Goal: Task Accomplishment & Management: Use online tool/utility

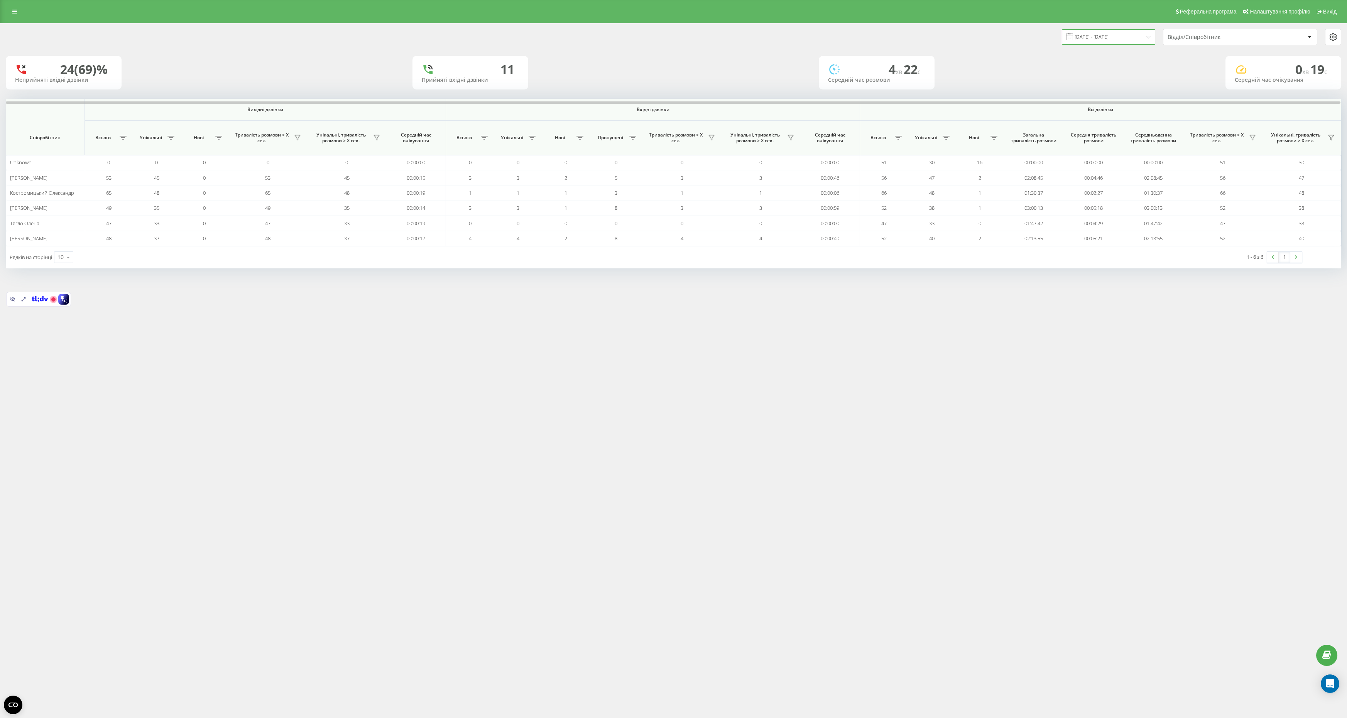
click at [1125, 33] on input "20.08.2025 - 20.08.2025" at bounding box center [1108, 36] width 93 height 15
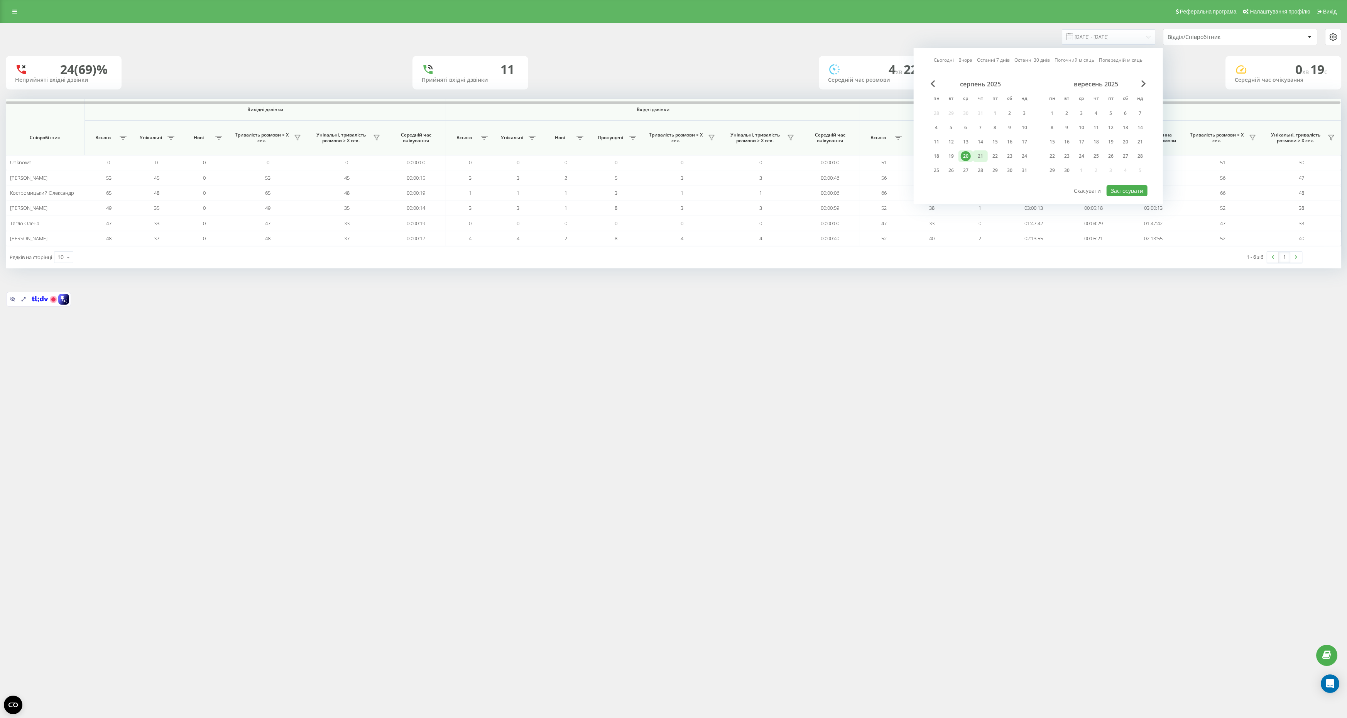
click at [982, 154] on div "21" at bounding box center [980, 156] width 10 height 10
click at [1134, 185] on button "Застосувати" at bounding box center [1126, 190] width 41 height 11
type input "[DATE] - [DATE]"
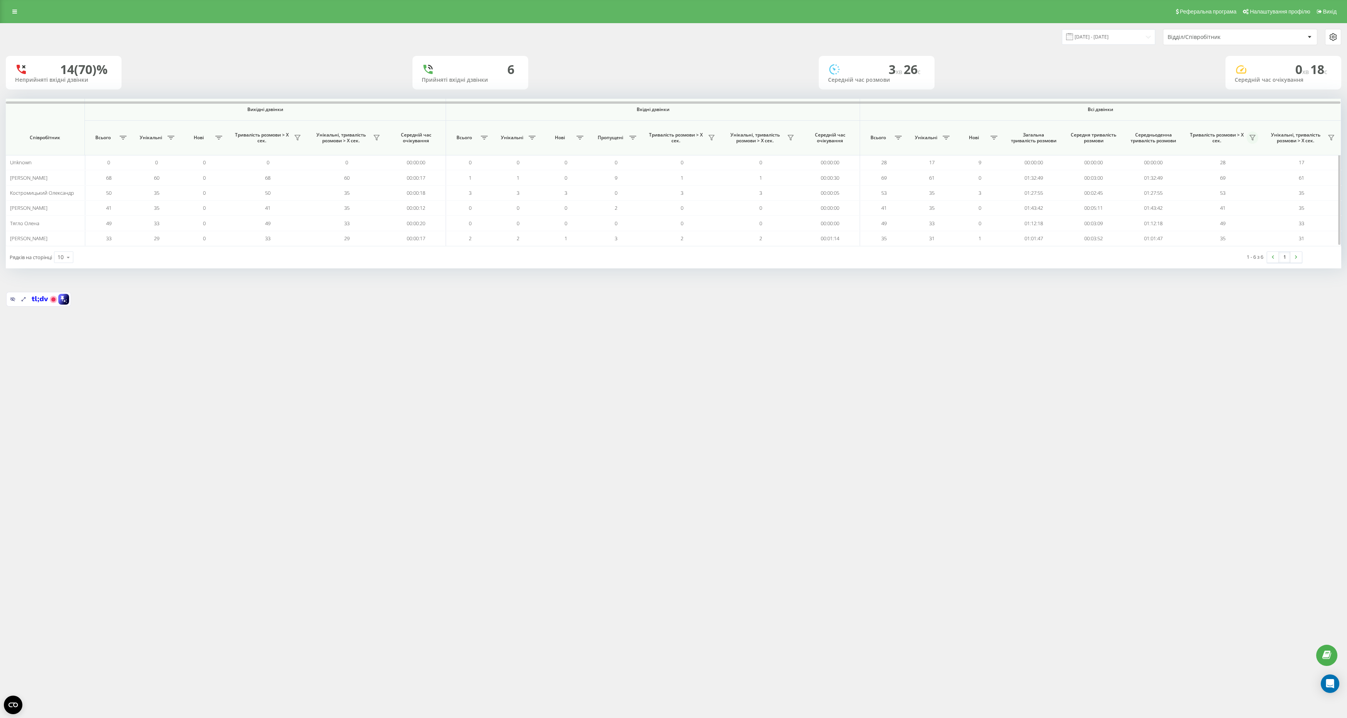
click at [1255, 140] on icon at bounding box center [1252, 138] width 6 height 6
click at [1208, 171] on label "понад 1 хвилину" at bounding box center [1204, 172] width 86 height 7
radio input "true"
click at [1226, 215] on button "Застосувати" at bounding box center [1230, 220] width 49 height 15
click at [1117, 39] on input "[DATE] - [DATE]" at bounding box center [1108, 36] width 93 height 15
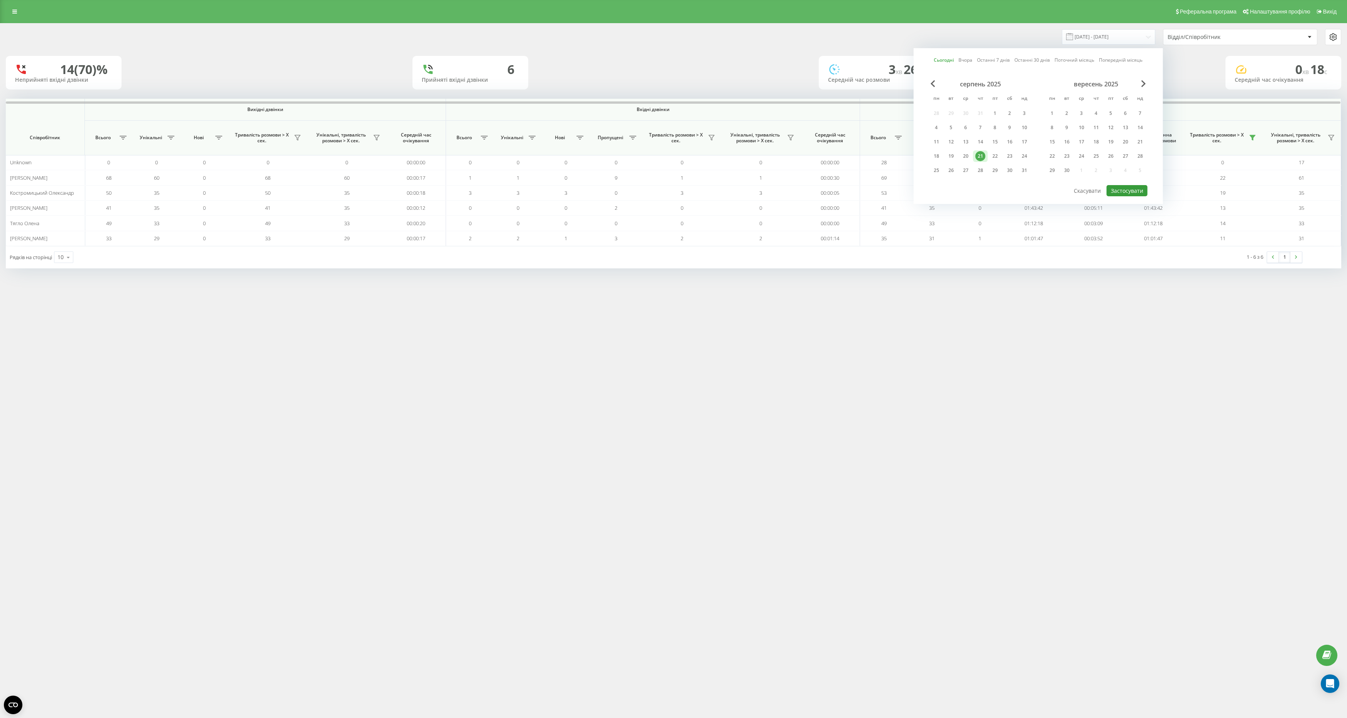
click at [1114, 189] on button "Застосувати" at bounding box center [1126, 190] width 41 height 11
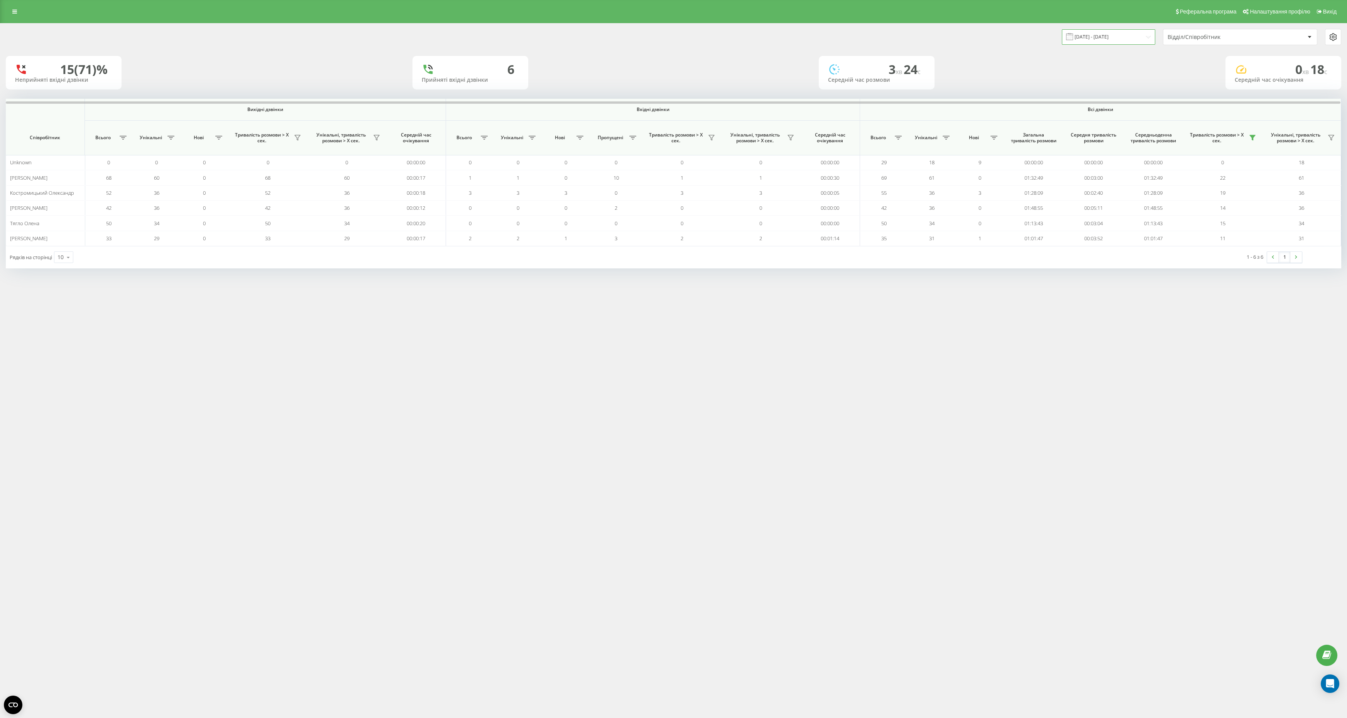
click at [1112, 38] on input "[DATE] - [DATE]" at bounding box center [1108, 36] width 93 height 15
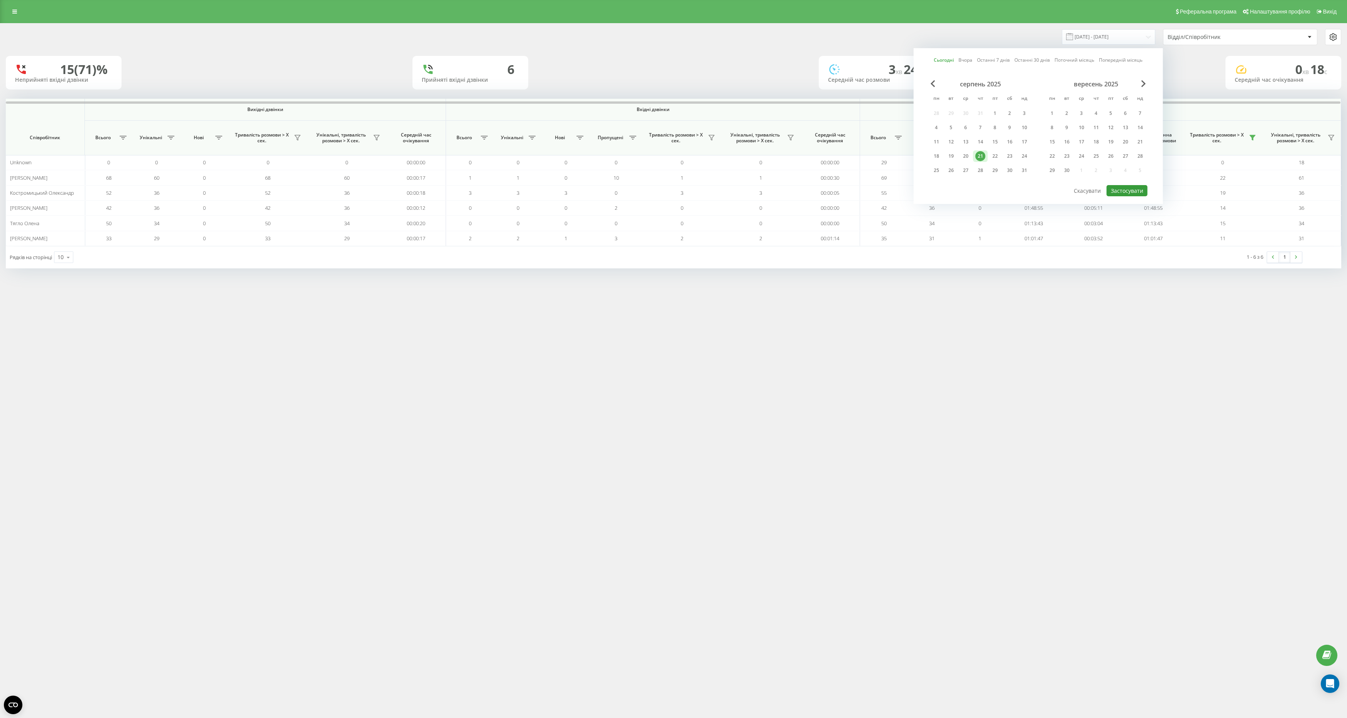
click at [1118, 187] on button "Застосувати" at bounding box center [1126, 190] width 41 height 11
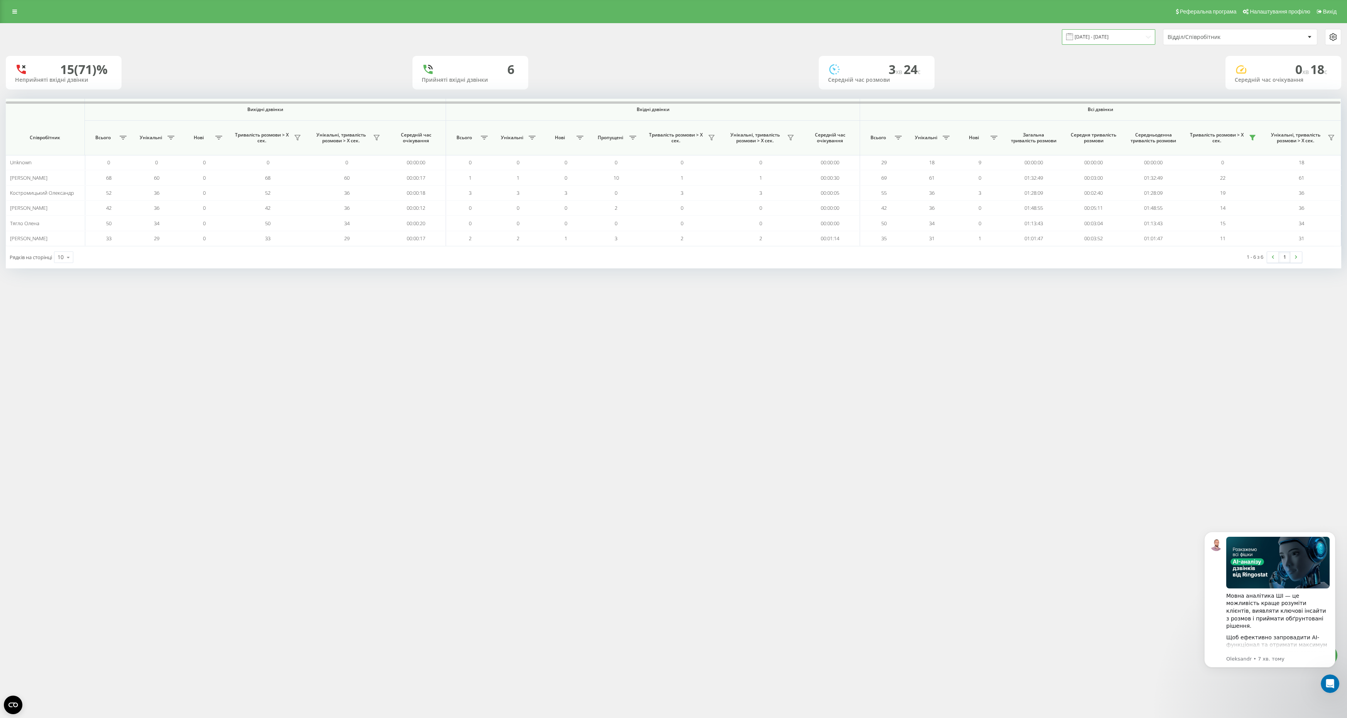
click at [1118, 37] on input "[DATE] - [DATE]" at bounding box center [1108, 36] width 93 height 15
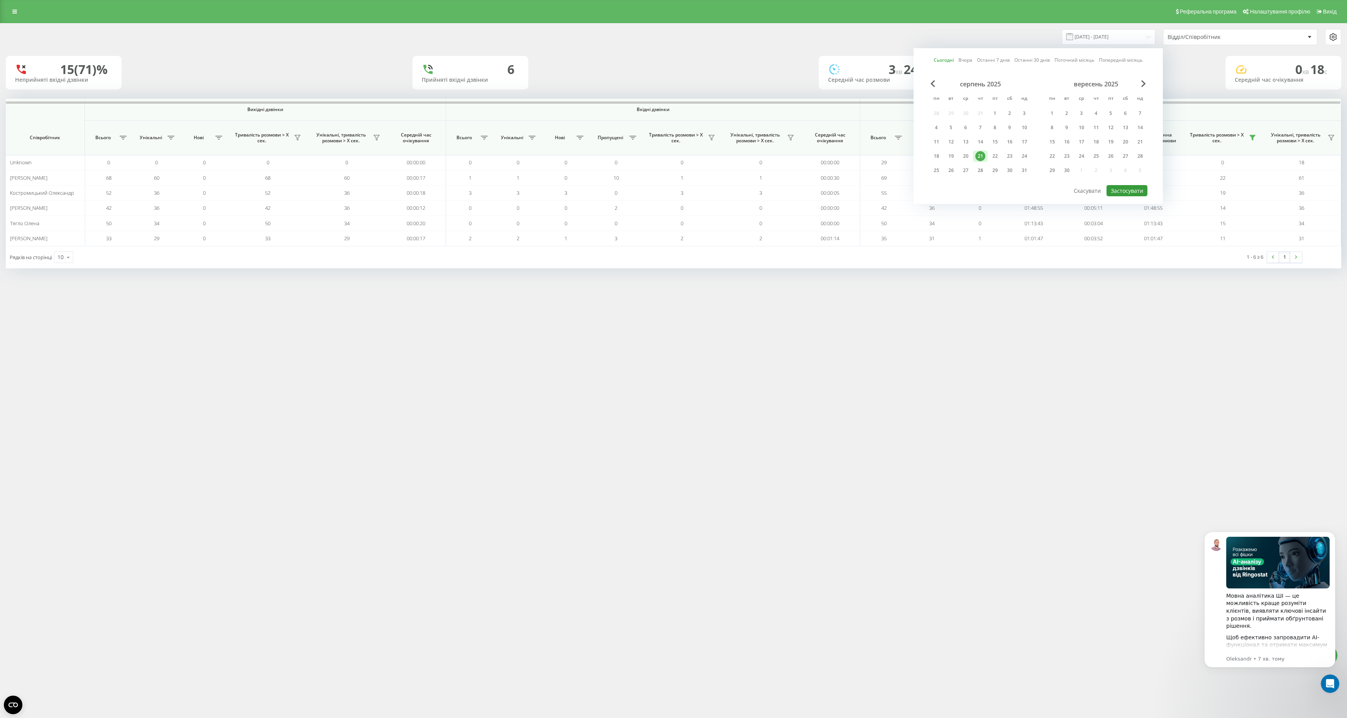
click at [1130, 189] on button "Застосувати" at bounding box center [1126, 190] width 41 height 11
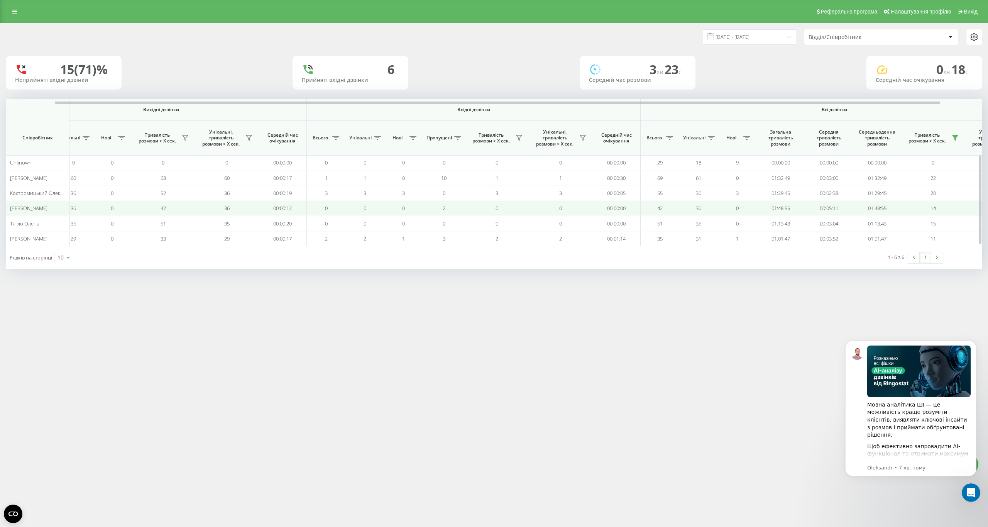
scroll to position [0, 100]
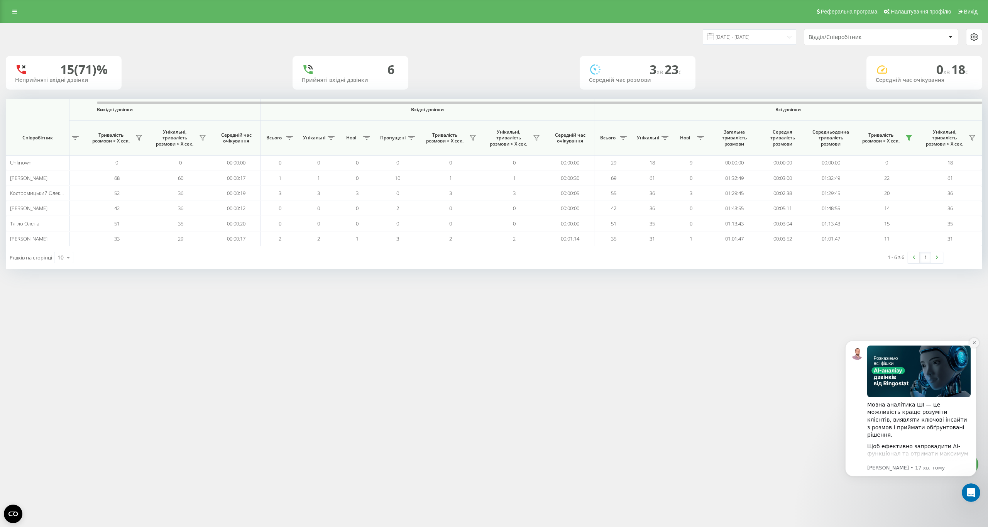
click at [974, 340] on button "Dismiss notification" at bounding box center [974, 343] width 10 height 10
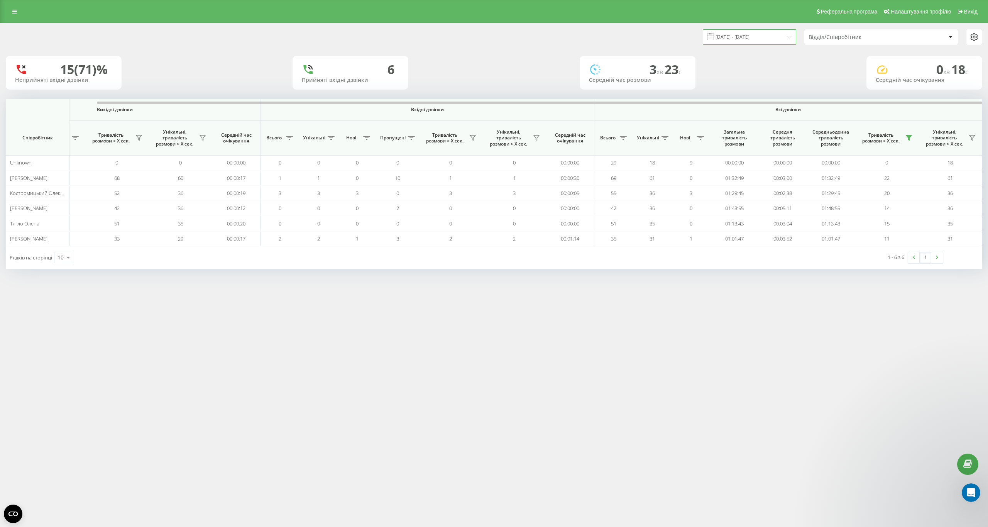
click at [772, 32] on input "[DATE] - [DATE]" at bounding box center [749, 36] width 93 height 15
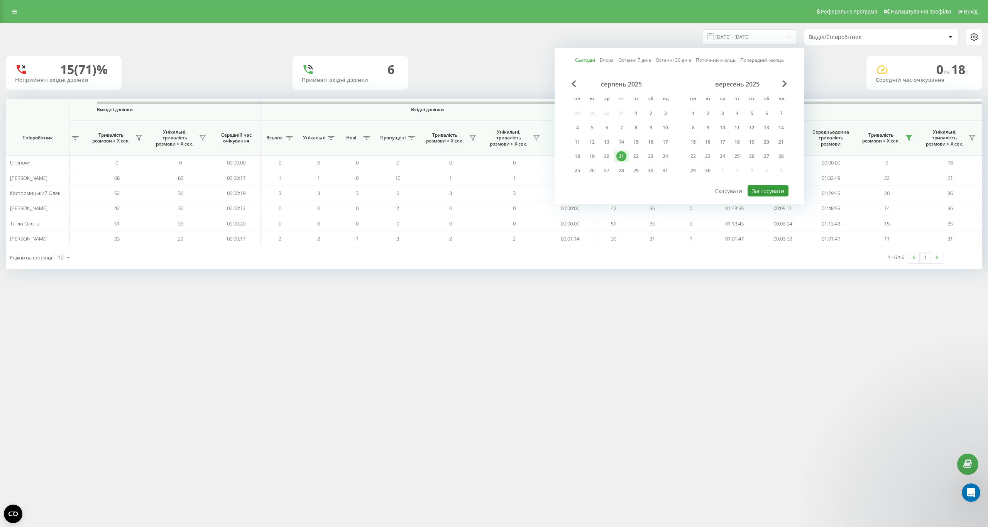
click at [760, 188] on button "Застосувати" at bounding box center [767, 190] width 41 height 11
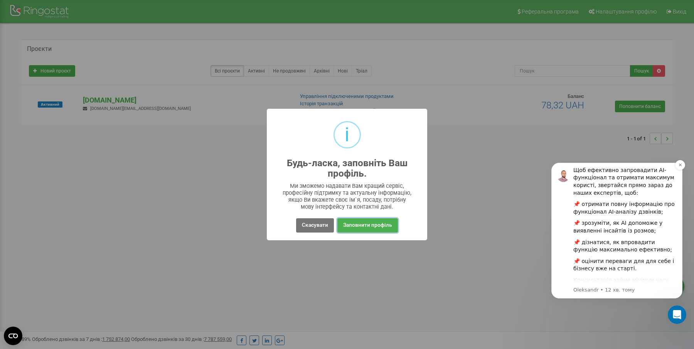
scroll to position [106, 0]
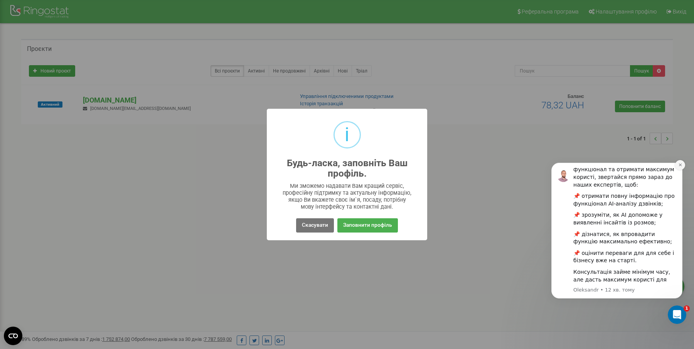
click at [680, 164] on icon "Dismiss notification" at bounding box center [680, 165] width 3 height 3
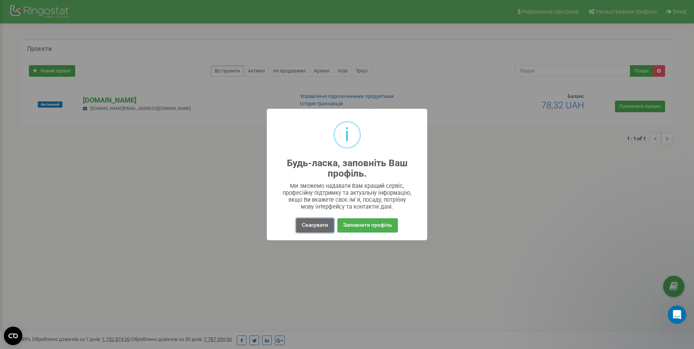
click at [307, 224] on button "Скасувати" at bounding box center [315, 225] width 38 height 14
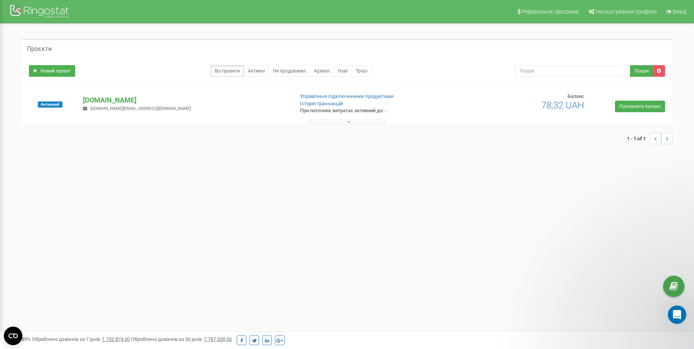
click at [425, 138] on div "1 - 1 of 1" at bounding box center [347, 138] width 652 height 27
click at [186, 127] on div "1 - 1 of 1" at bounding box center [347, 138] width 652 height 27
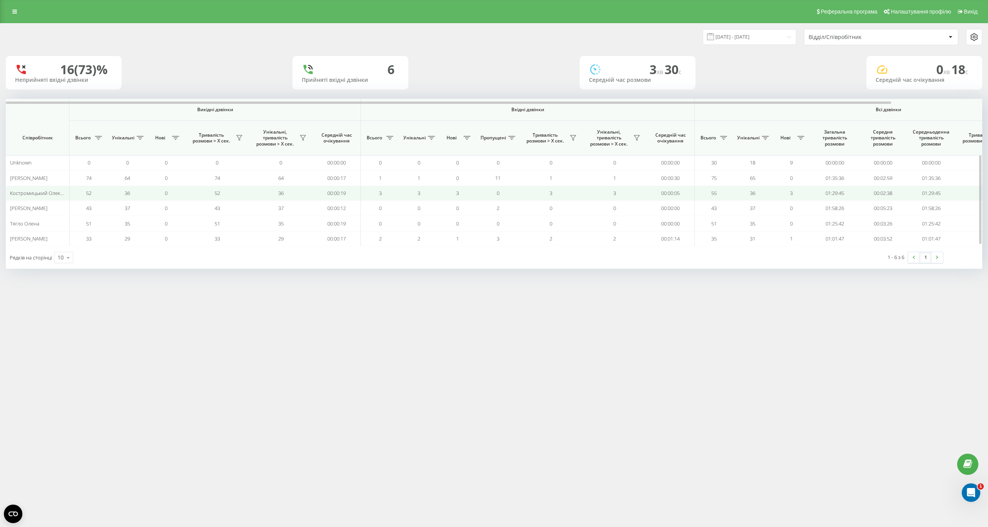
scroll to position [0, 100]
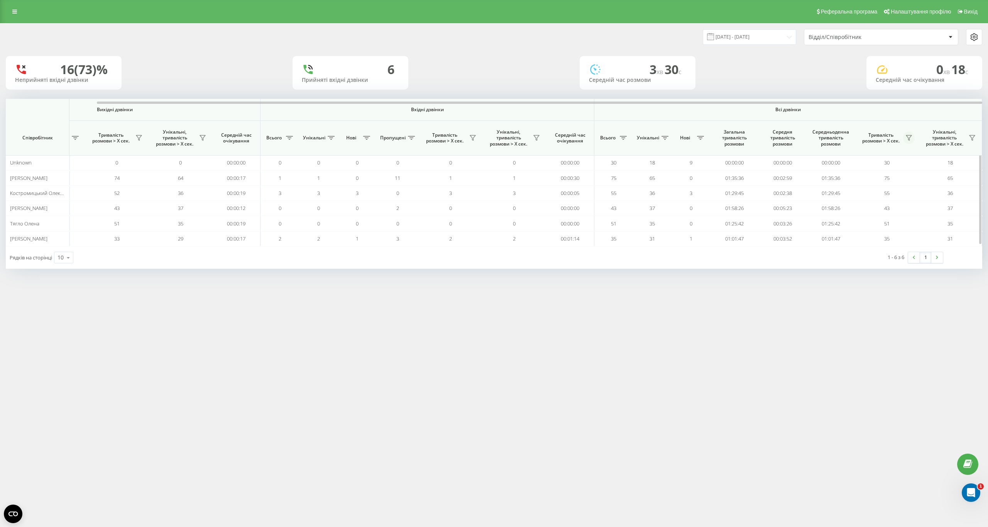
click at [908, 139] on icon at bounding box center [908, 138] width 6 height 6
click at [856, 172] on label "понад 1 хвилину" at bounding box center [860, 172] width 86 height 7
radio input "true"
click at [880, 213] on button "Застосувати" at bounding box center [887, 220] width 49 height 15
click at [909, 137] on icon at bounding box center [908, 137] width 5 height 5
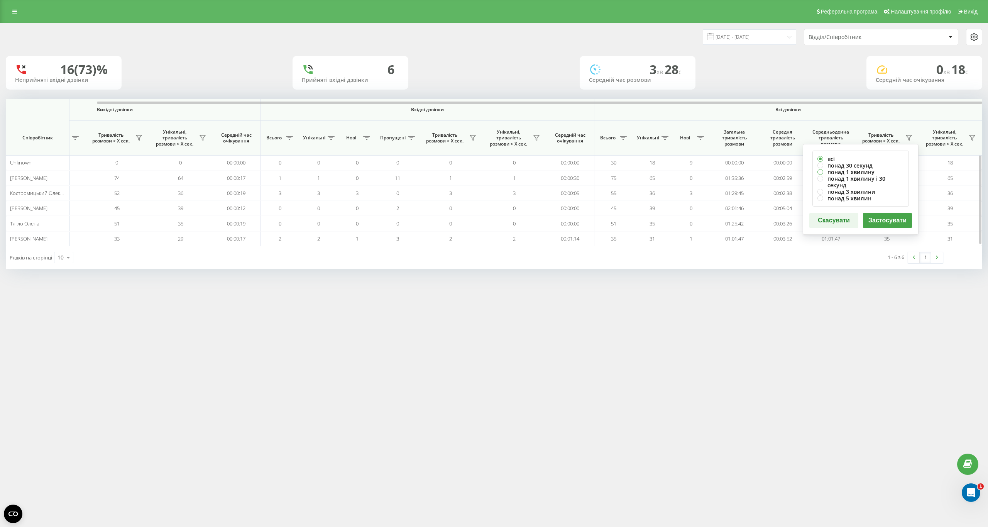
click at [858, 171] on label "понад 1 хвилину" at bounding box center [860, 172] width 86 height 7
radio input "true"
click at [877, 213] on button "Застосувати" at bounding box center [887, 220] width 49 height 15
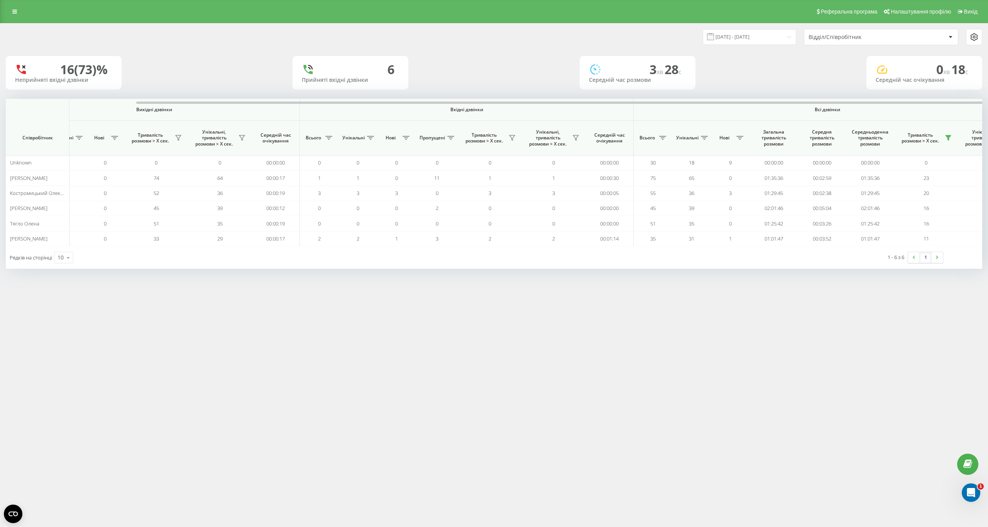
scroll to position [0, 100]
